Goal: Information Seeking & Learning: Learn about a topic

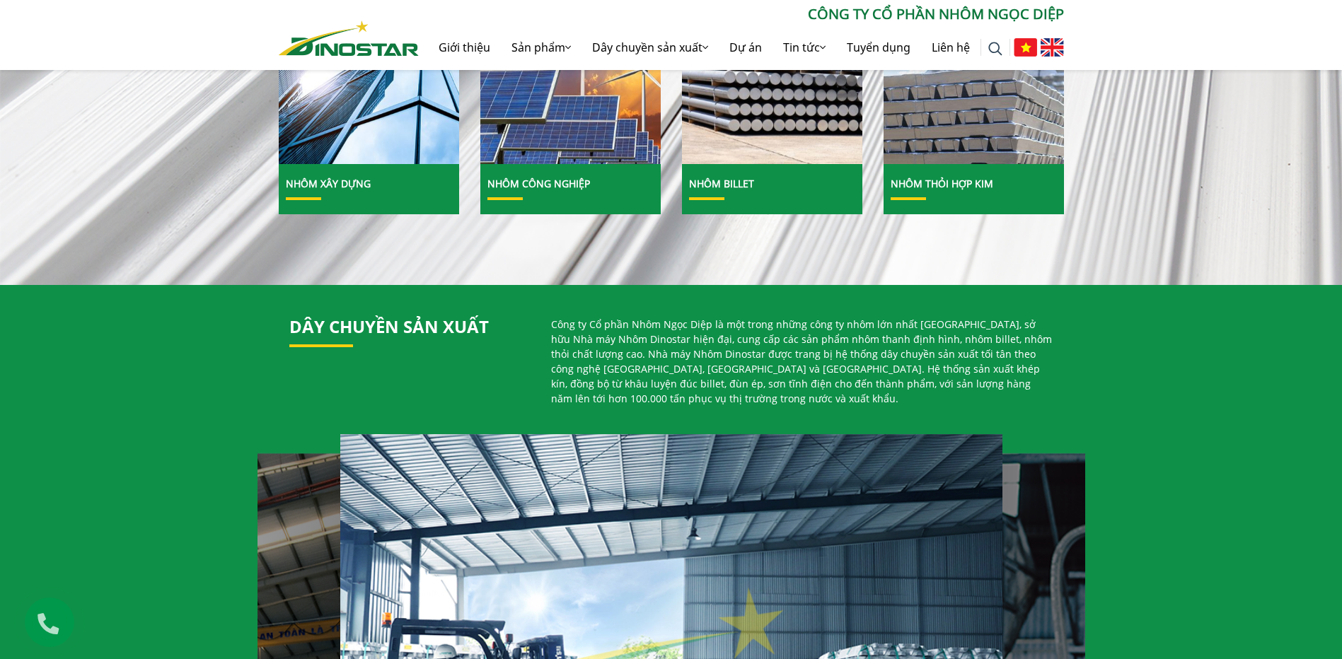
scroll to position [495, 0]
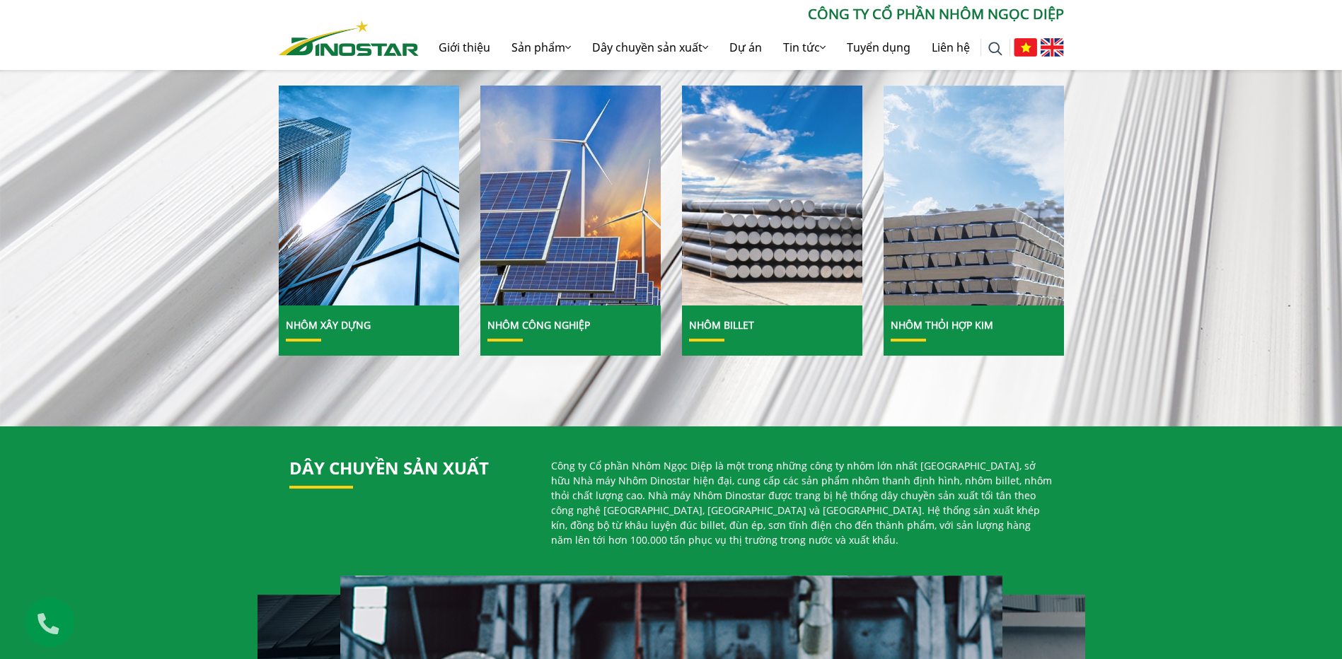
click at [782, 208] on img at bounding box center [772, 196] width 193 height 236
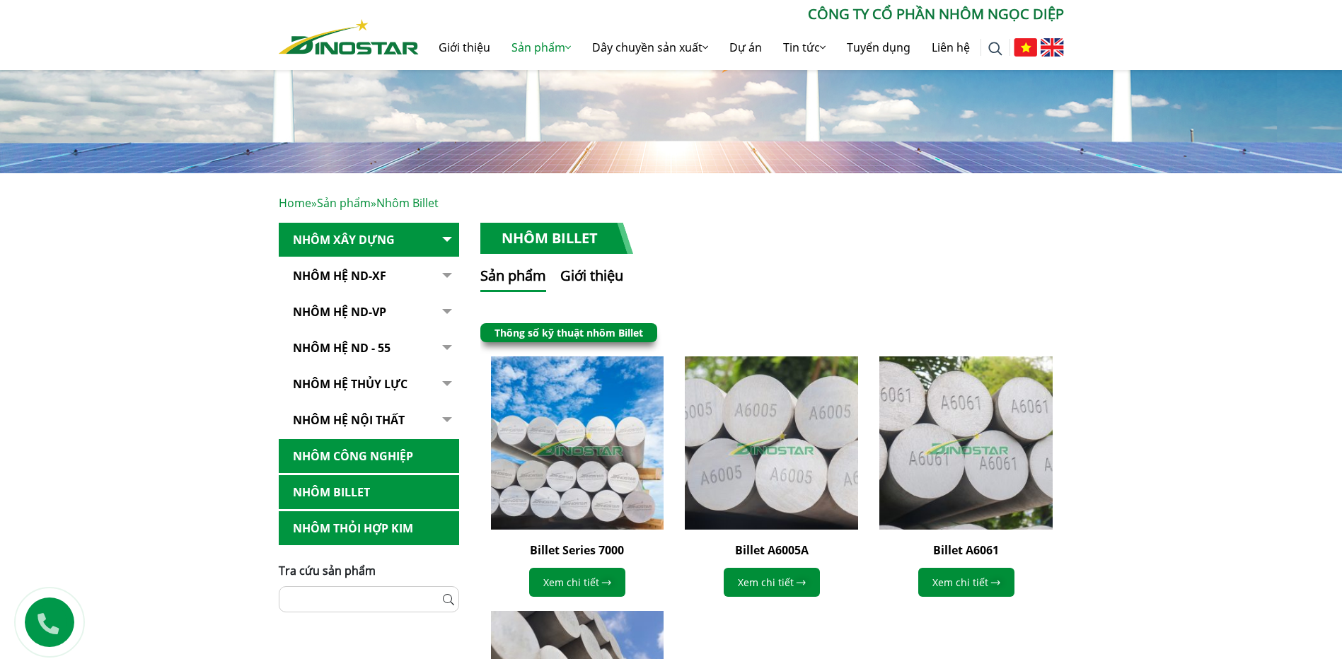
scroll to position [354, 0]
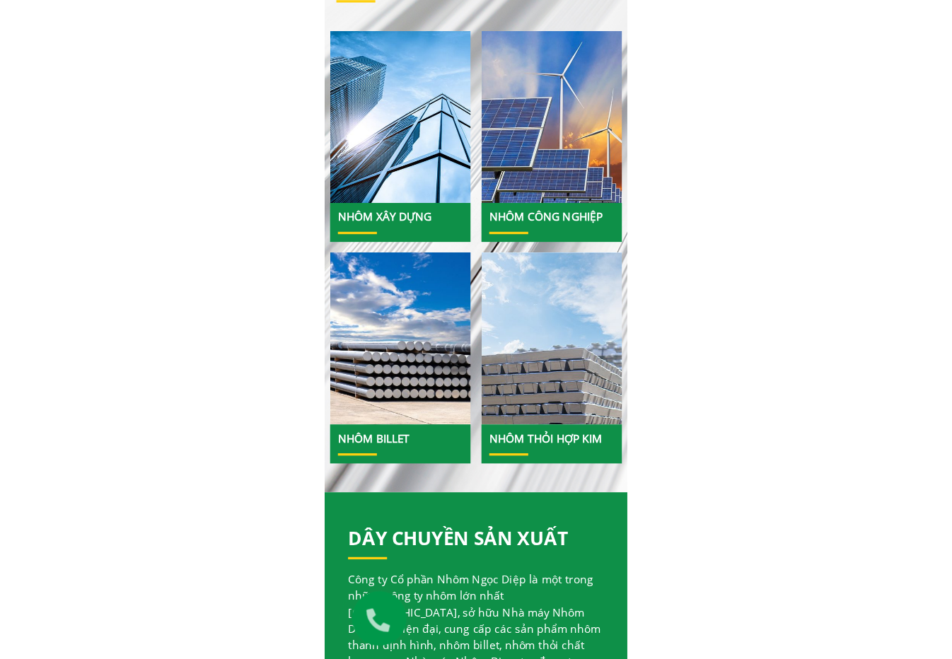
scroll to position [557, 0]
